Goal: Find specific page/section: Find specific page/section

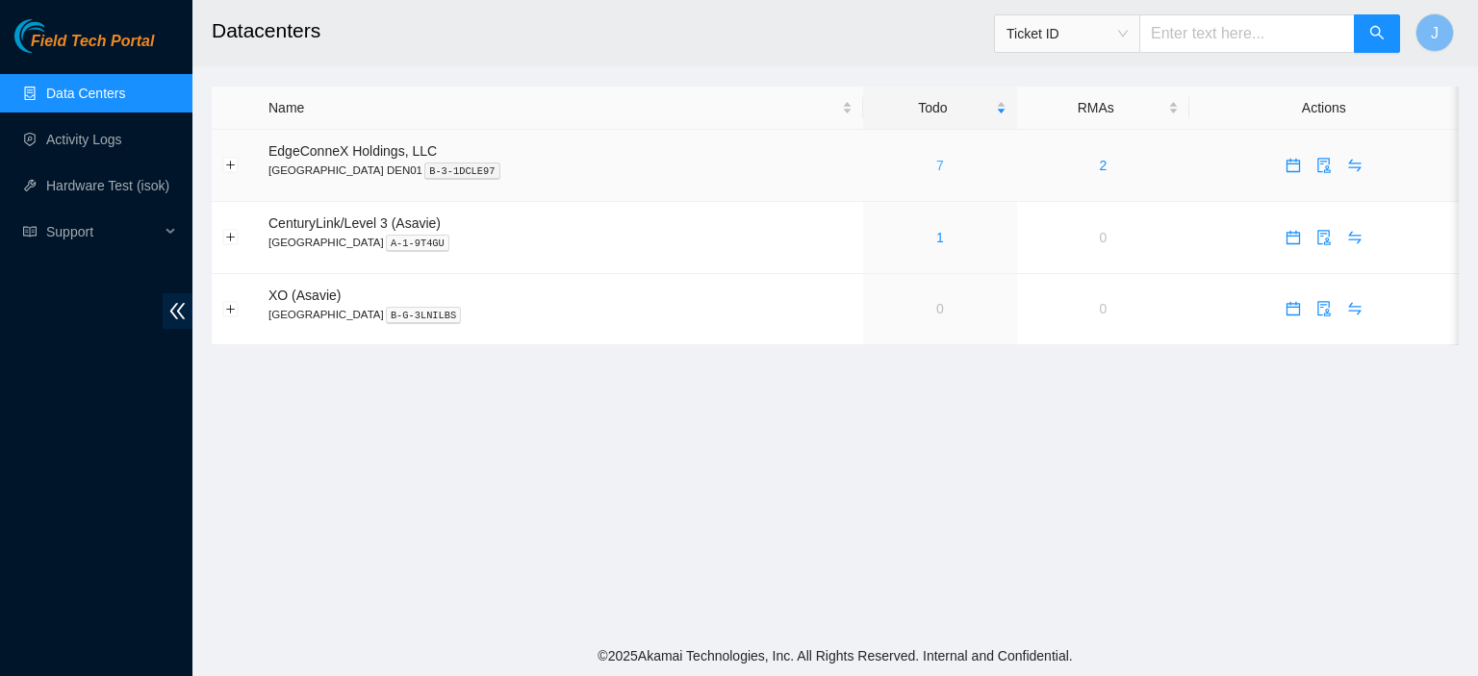
click at [936, 165] on link "7" at bounding box center [940, 165] width 8 height 15
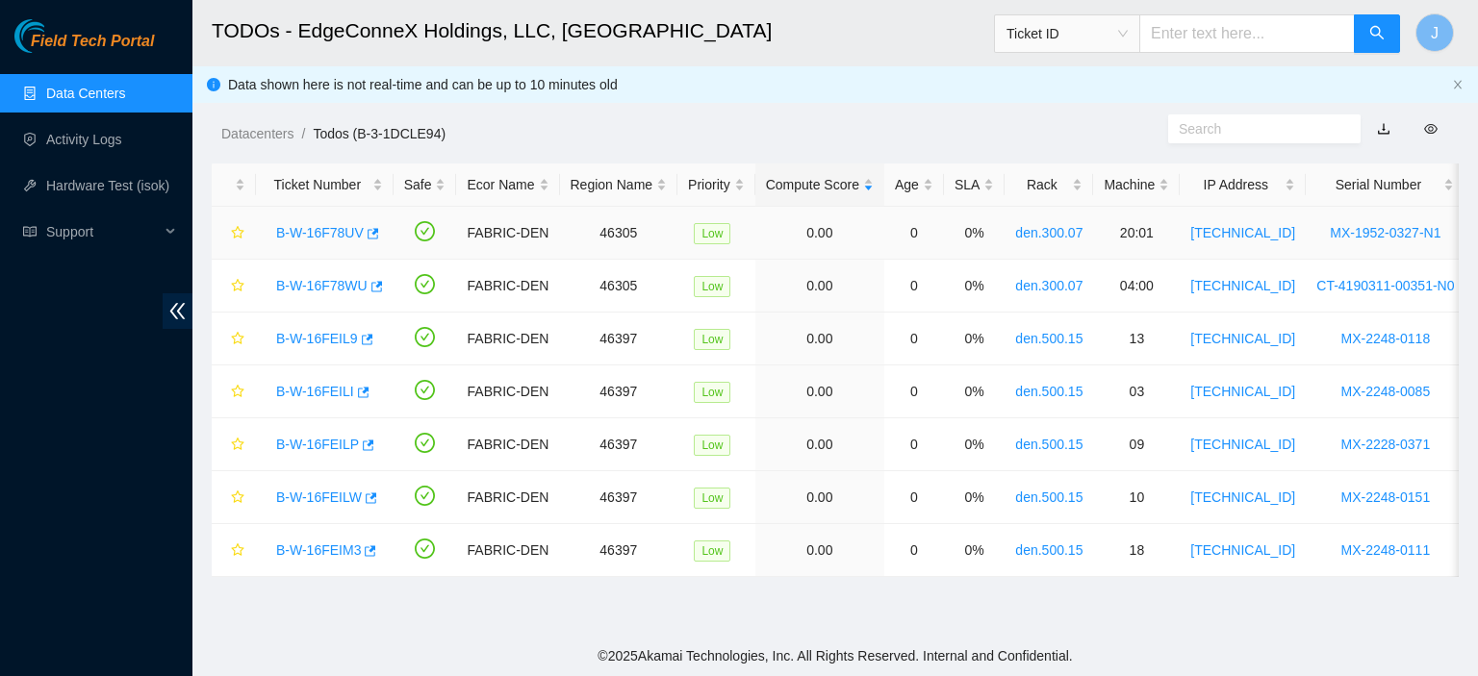
click at [331, 232] on link "B-W-16F78UV" at bounding box center [320, 232] width 88 height 15
